Goal: Find specific page/section: Locate item on page

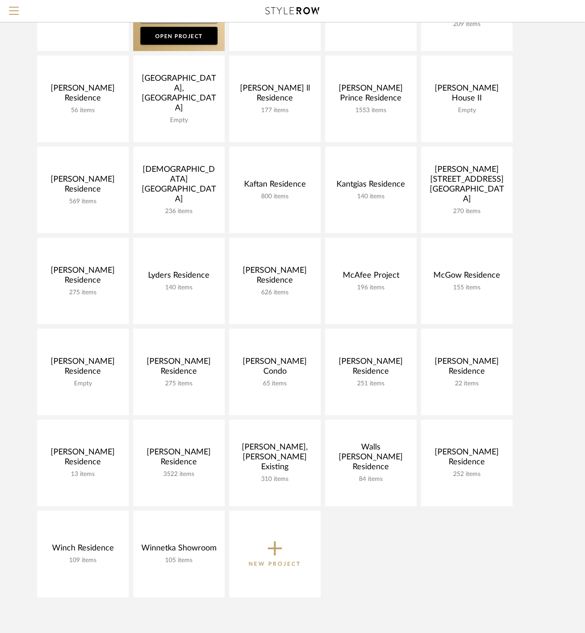
scroll to position [299, 0]
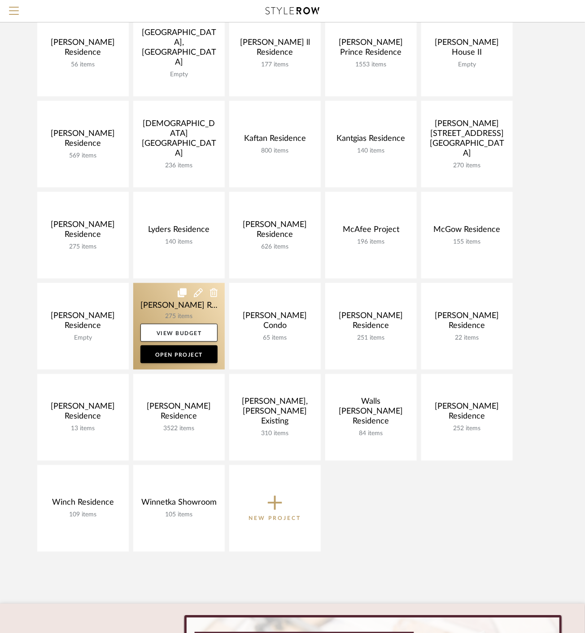
click at [182, 310] on link at bounding box center [179, 326] width 92 height 87
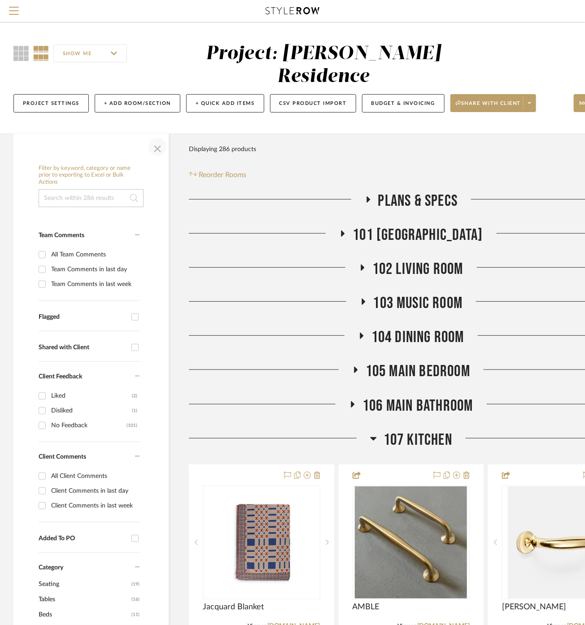
click at [159, 136] on span "button" at bounding box center [158, 147] width 22 height 22
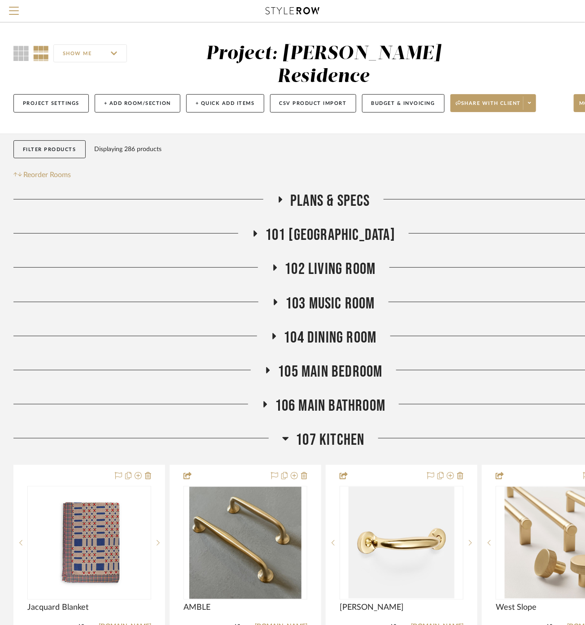
scroll to position [199, 0]
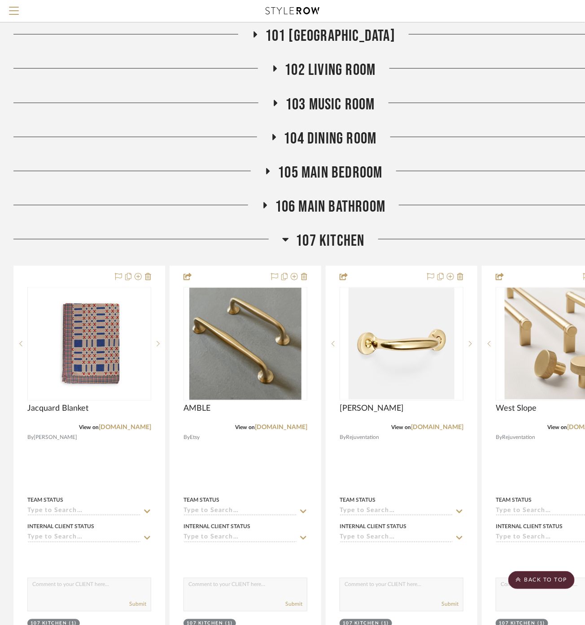
click at [322, 232] on span "107 Kitchen" at bounding box center [330, 241] width 69 height 19
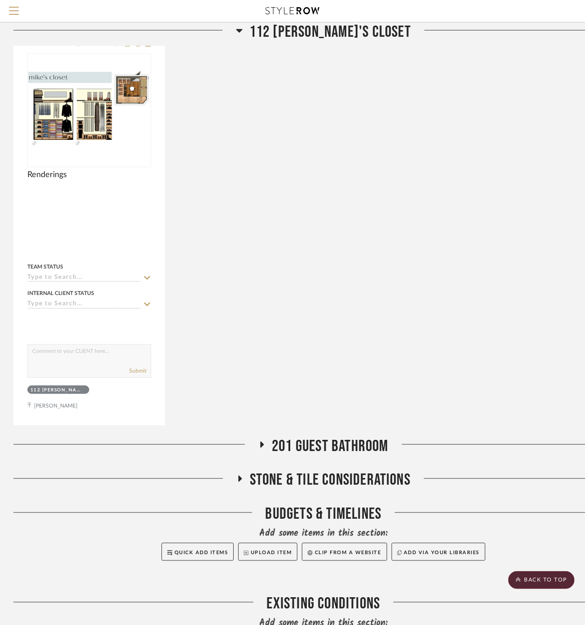
scroll to position [1495, 0]
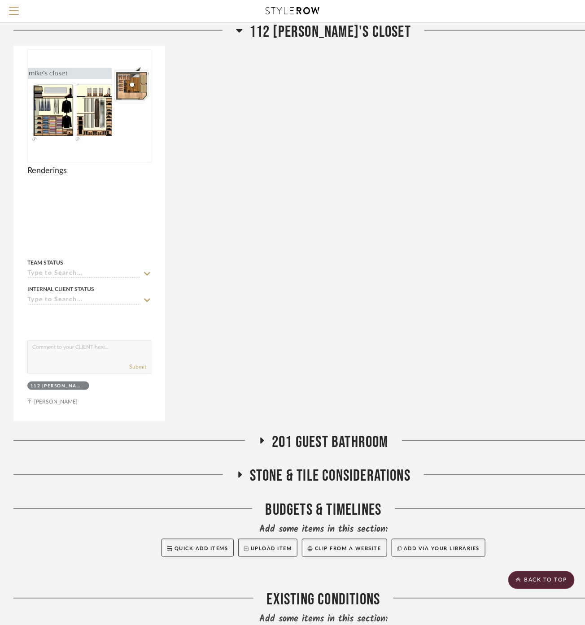
click at [322, 433] on span "201 Guest Bathroom" at bounding box center [330, 442] width 117 height 19
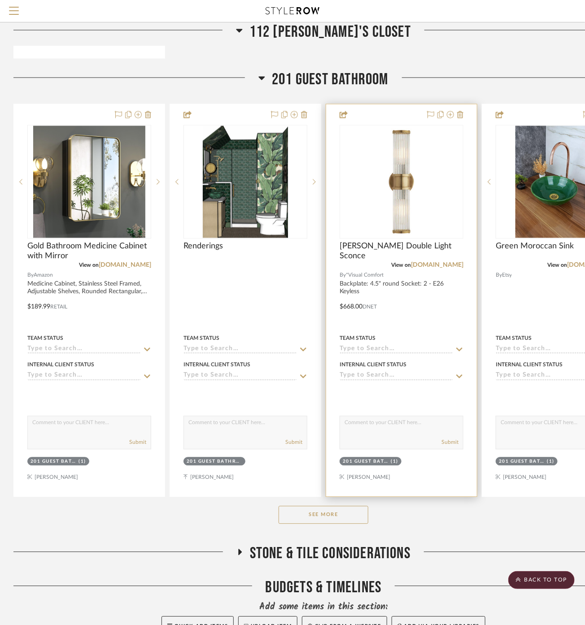
scroll to position [1894, 0]
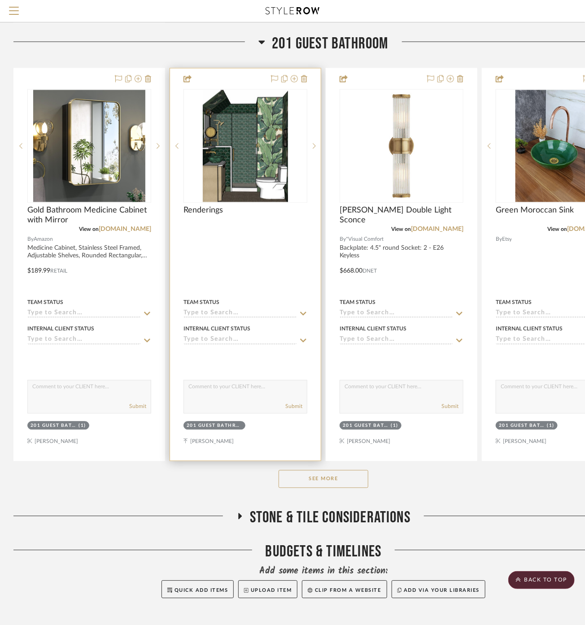
drag, startPoint x: 342, startPoint y: 455, endPoint x: 226, endPoint y: 423, distance: 120.1
click at [339, 471] on button "See More" at bounding box center [324, 480] width 90 height 18
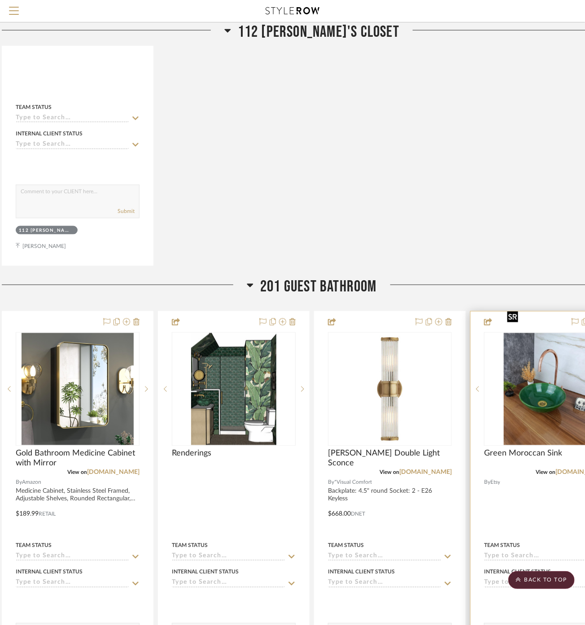
scroll to position [1645, 12]
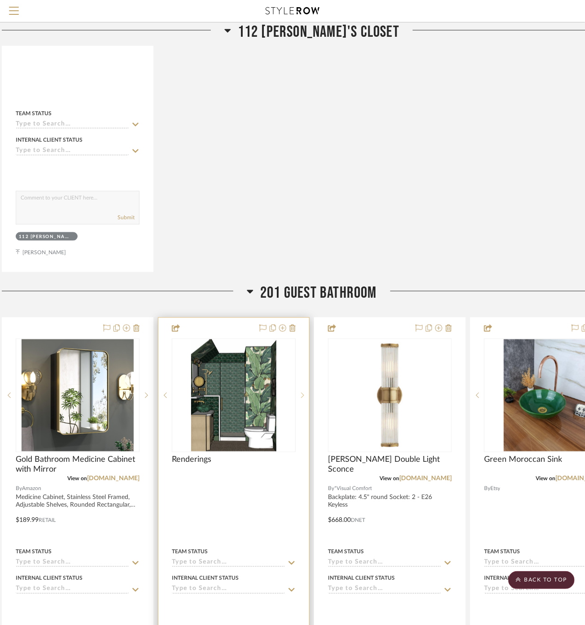
click at [302, 373] on div at bounding box center [302, 396] width 13 height 114
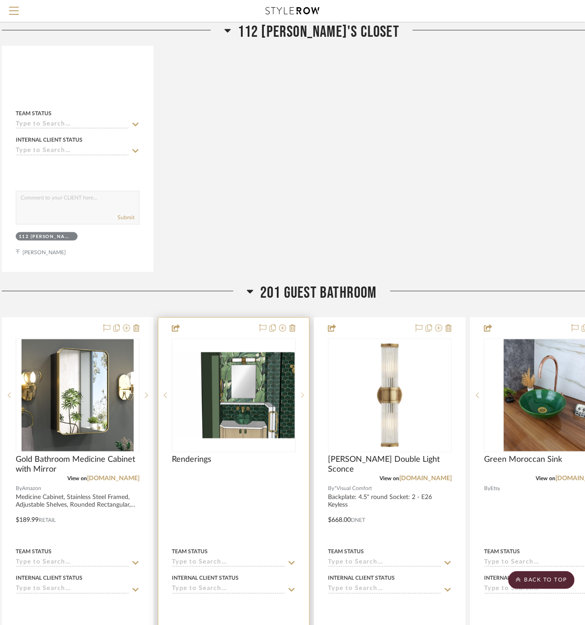
click at [302, 373] on div at bounding box center [302, 396] width 13 height 114
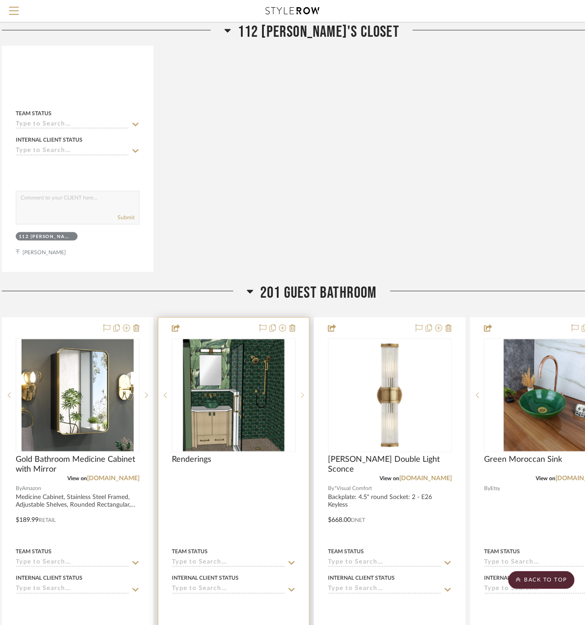
click at [302, 373] on div at bounding box center [302, 396] width 13 height 114
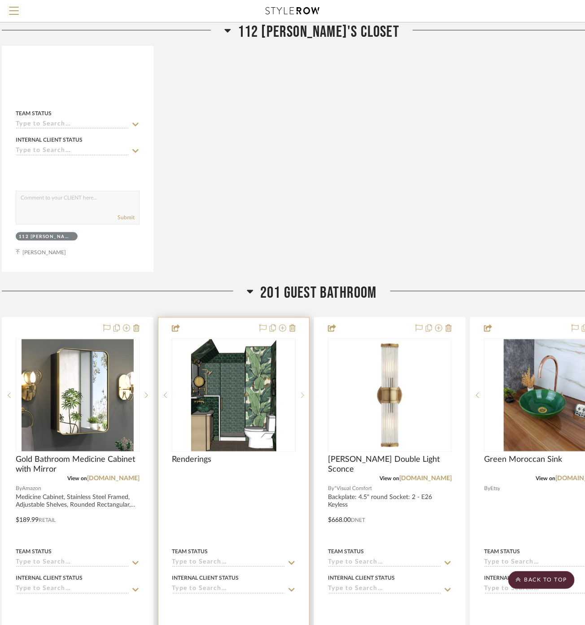
click at [302, 373] on div at bounding box center [302, 396] width 13 height 114
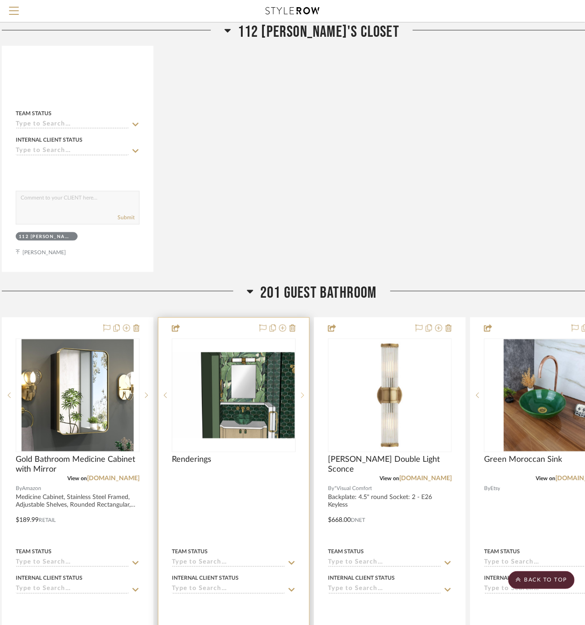
click at [302, 373] on div at bounding box center [302, 396] width 13 height 114
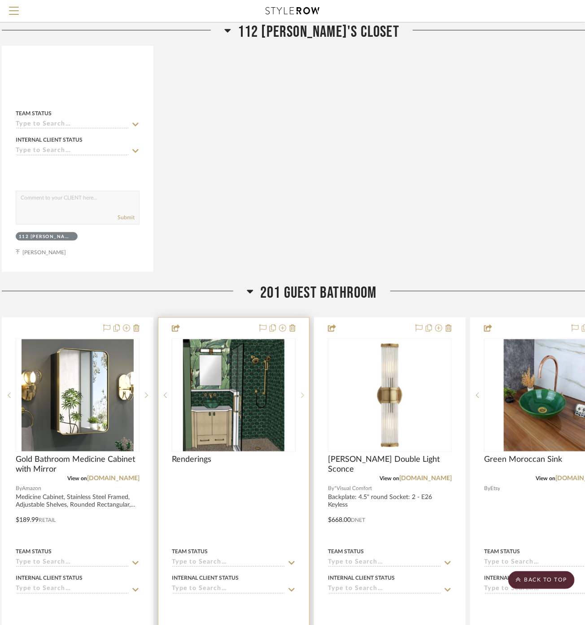
click at [302, 373] on div at bounding box center [302, 396] width 13 height 114
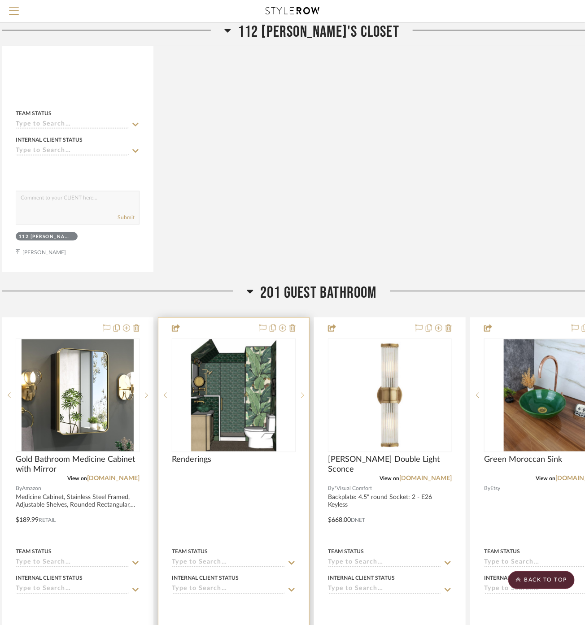
click at [302, 373] on div at bounding box center [302, 396] width 13 height 114
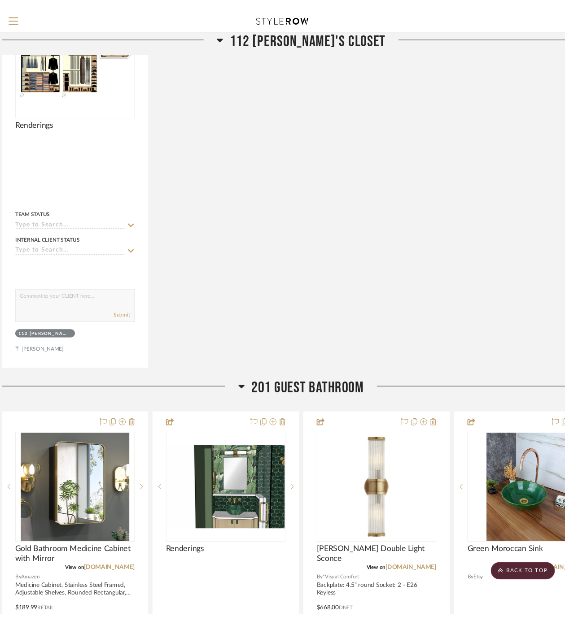
scroll to position [1495, 12]
